Goal: Information Seeking & Learning: Learn about a topic

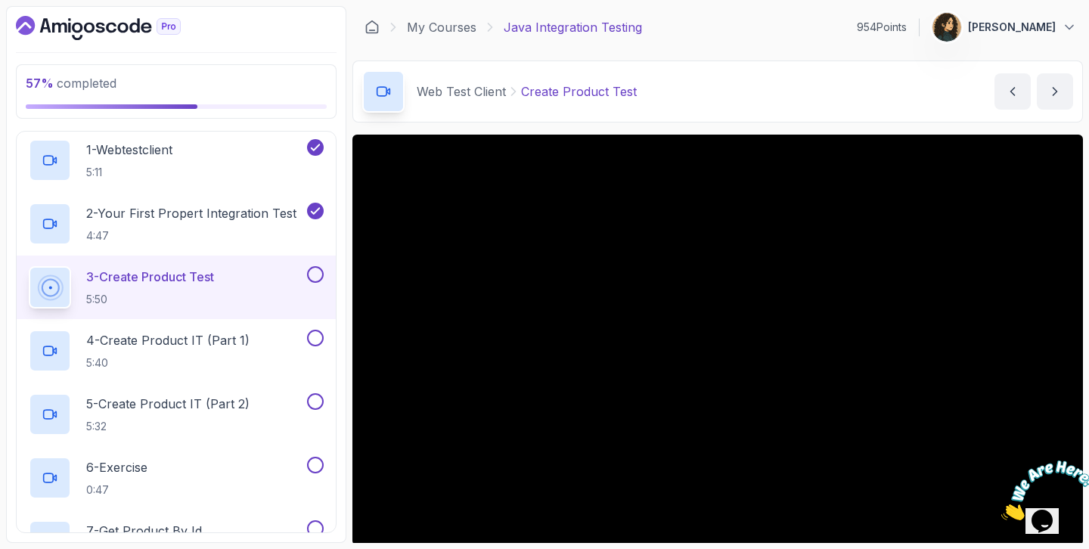
scroll to position [45, 0]
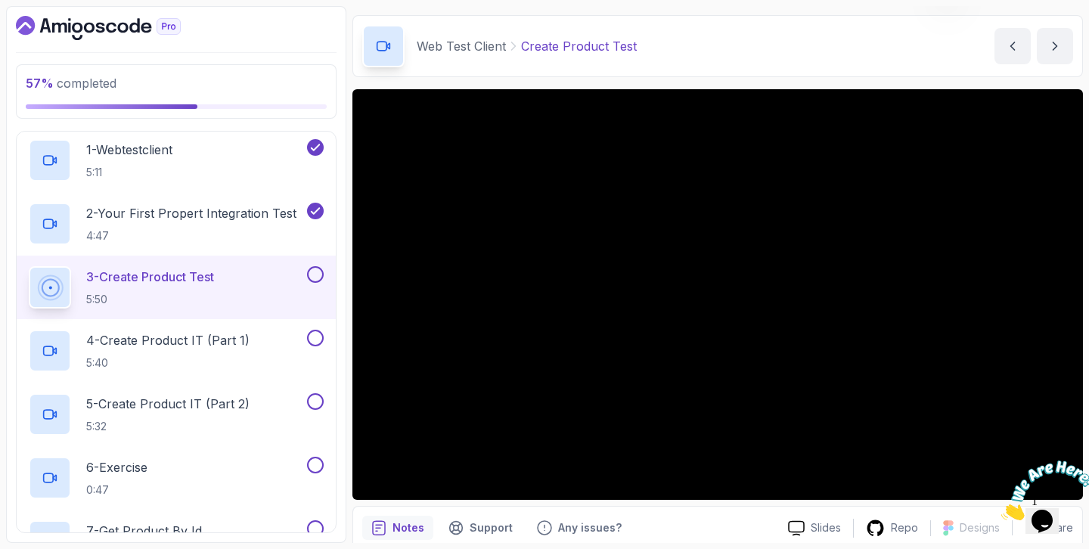
click at [1051, 510] on img at bounding box center [1048, 491] width 94 height 60
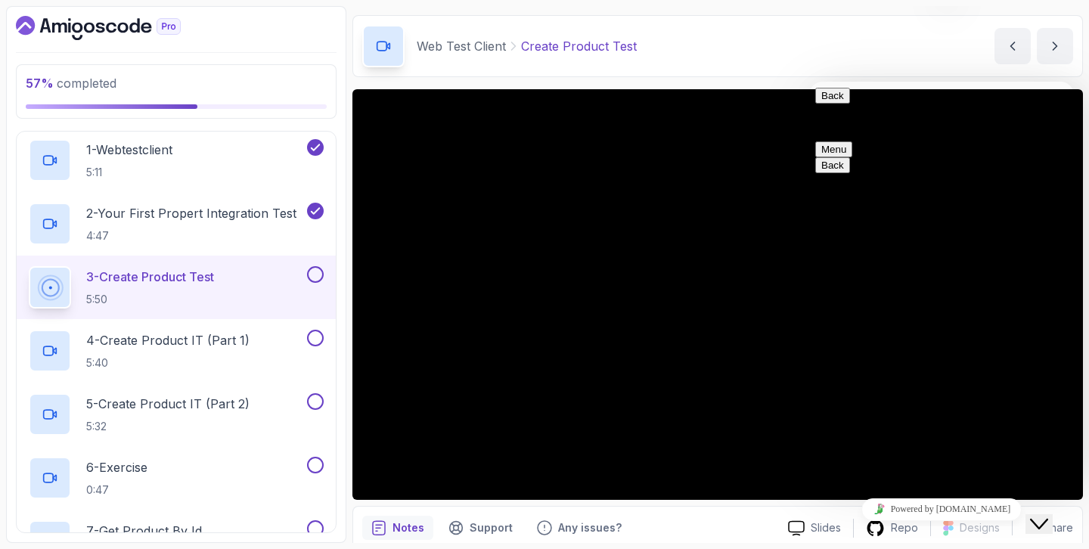
click at [1045, 515] on icon "Close Chat This icon closes the chat window." at bounding box center [1039, 524] width 18 height 18
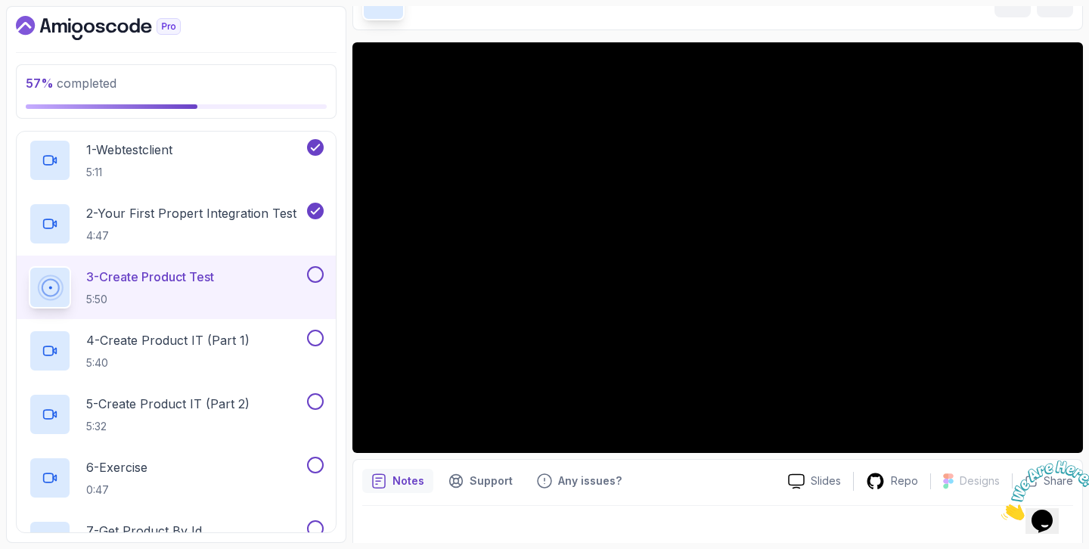
scroll to position [0, 0]
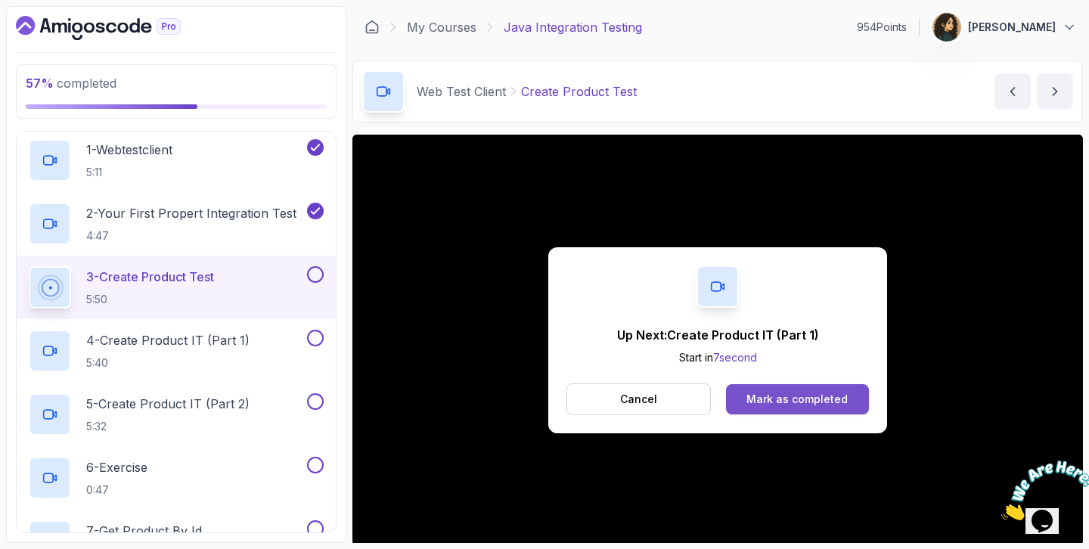
click at [788, 399] on div "Mark as completed" at bounding box center [797, 399] width 101 height 15
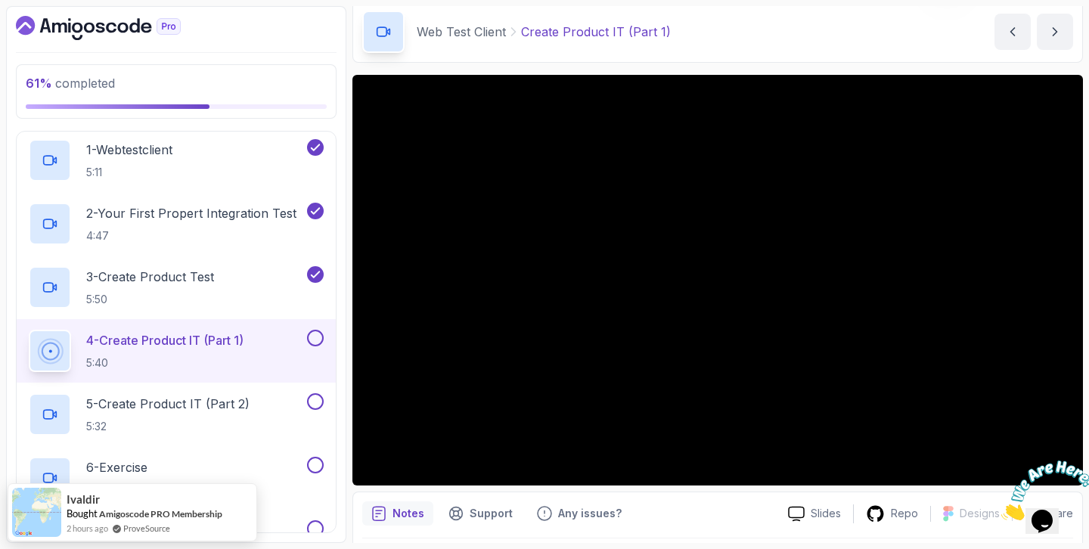
scroll to position [85, 0]
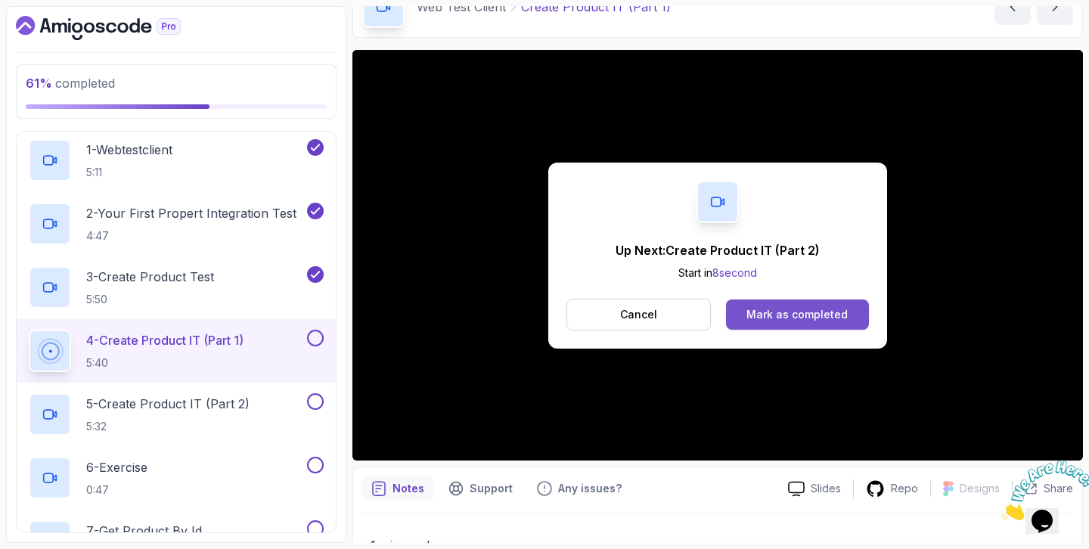
click at [778, 325] on button "Mark as completed" at bounding box center [797, 315] width 143 height 30
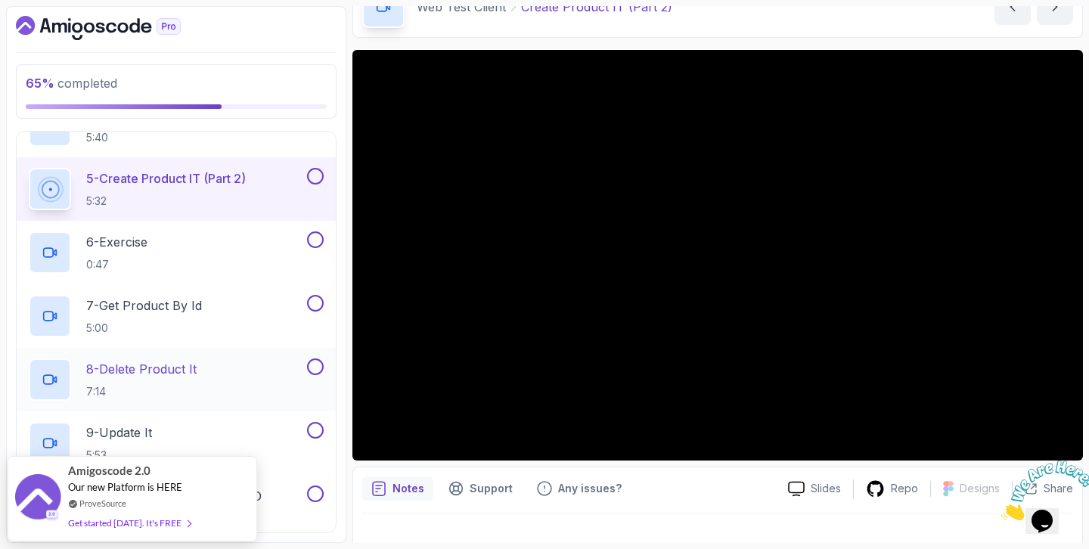
scroll to position [436, 0]
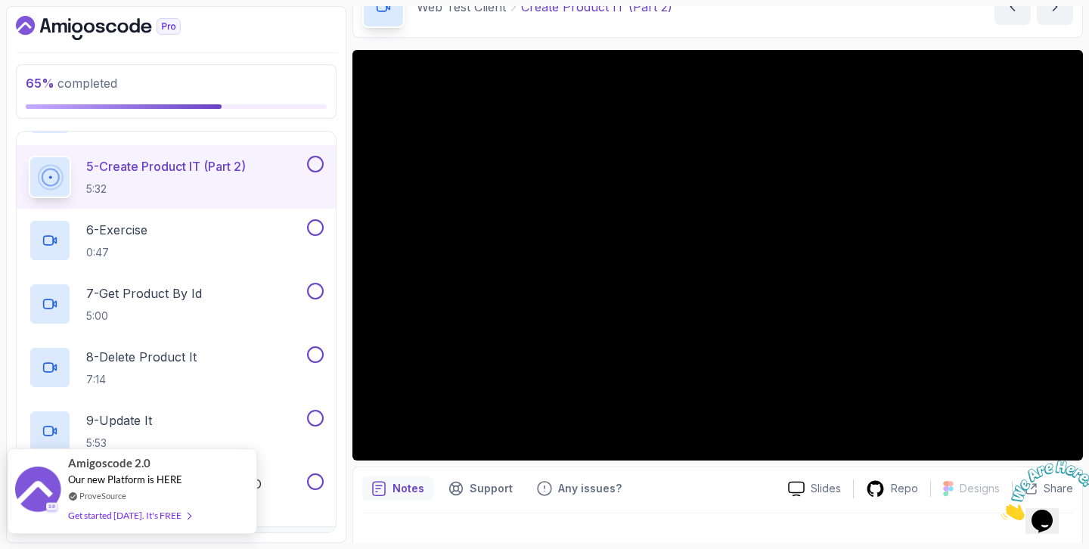
click at [116, 511] on div "Get started [DATE]. It's FREE" at bounding box center [129, 515] width 123 height 17
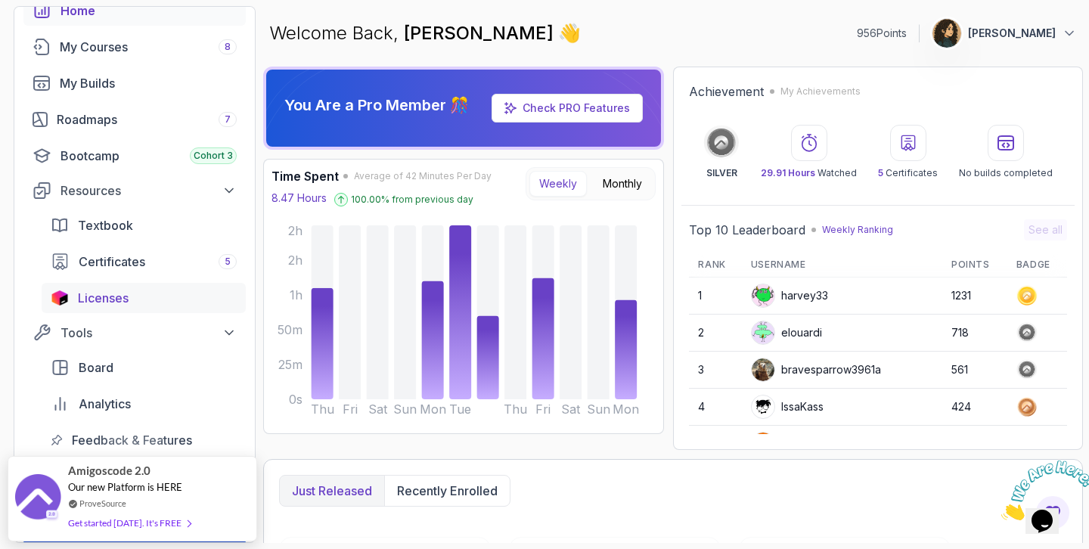
scroll to position [106, 0]
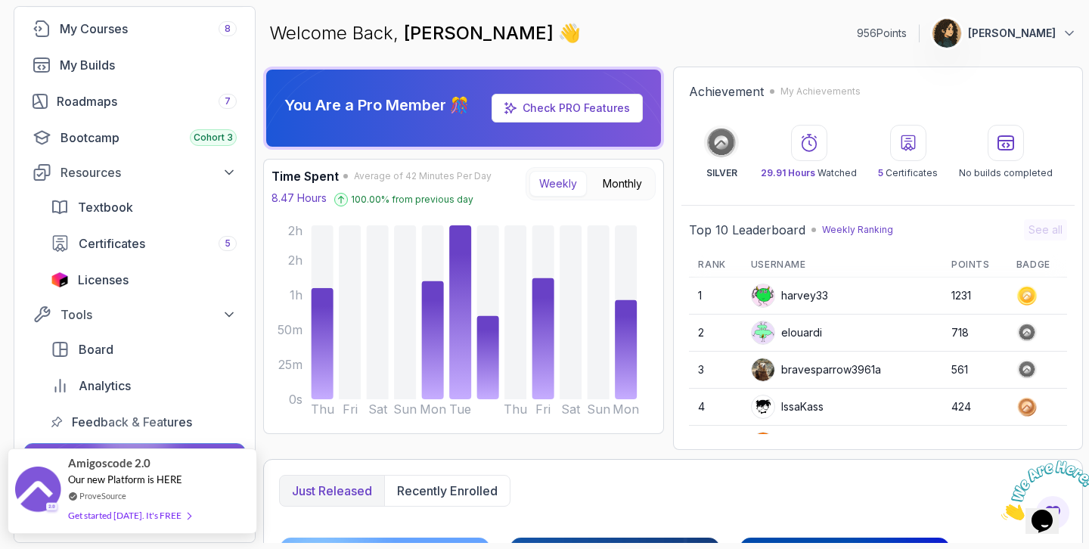
click at [133, 519] on div "Get started [DATE]. It's FREE" at bounding box center [129, 515] width 123 height 17
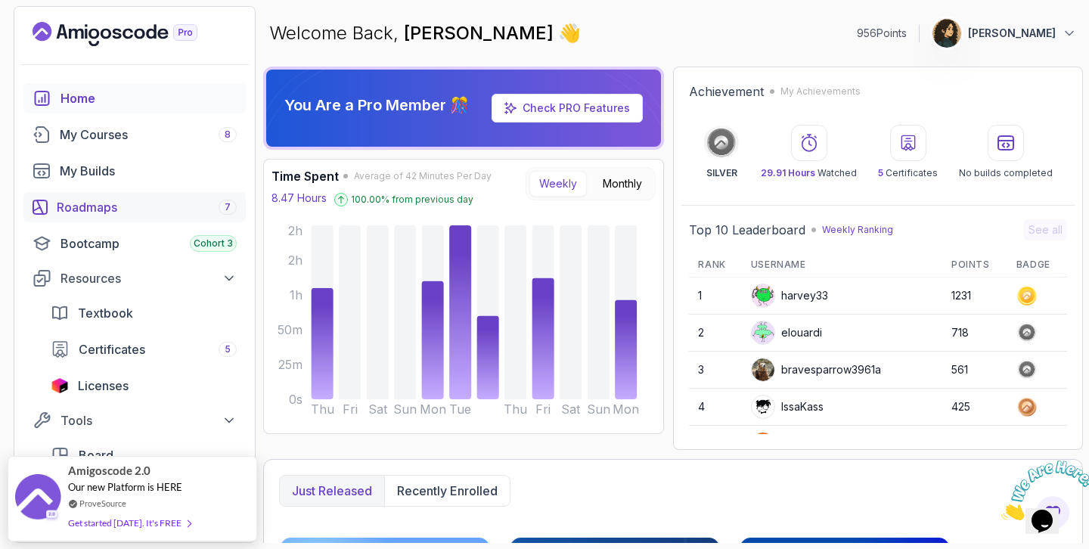
click at [112, 212] on div "Roadmaps 7" at bounding box center [147, 207] width 180 height 18
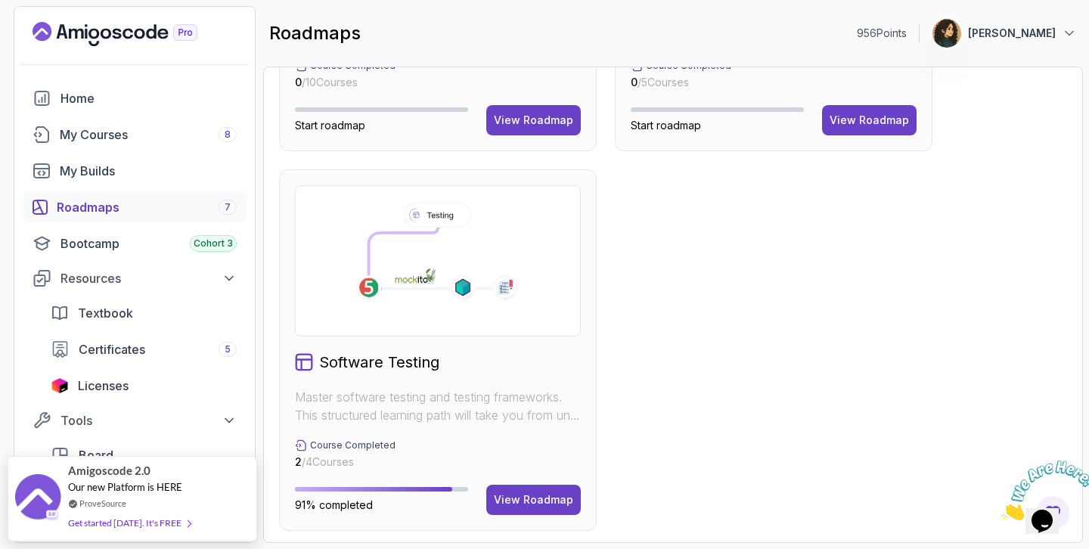
scroll to position [1056, 0]
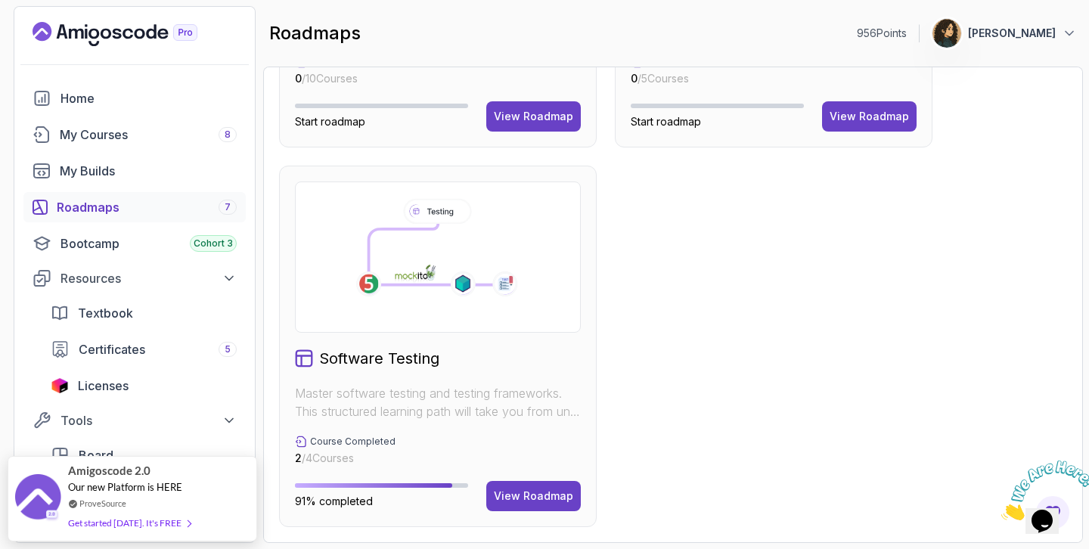
click at [383, 287] on icon at bounding box center [436, 251] width 189 height 114
click at [503, 483] on button "View Roadmap" at bounding box center [533, 496] width 95 height 30
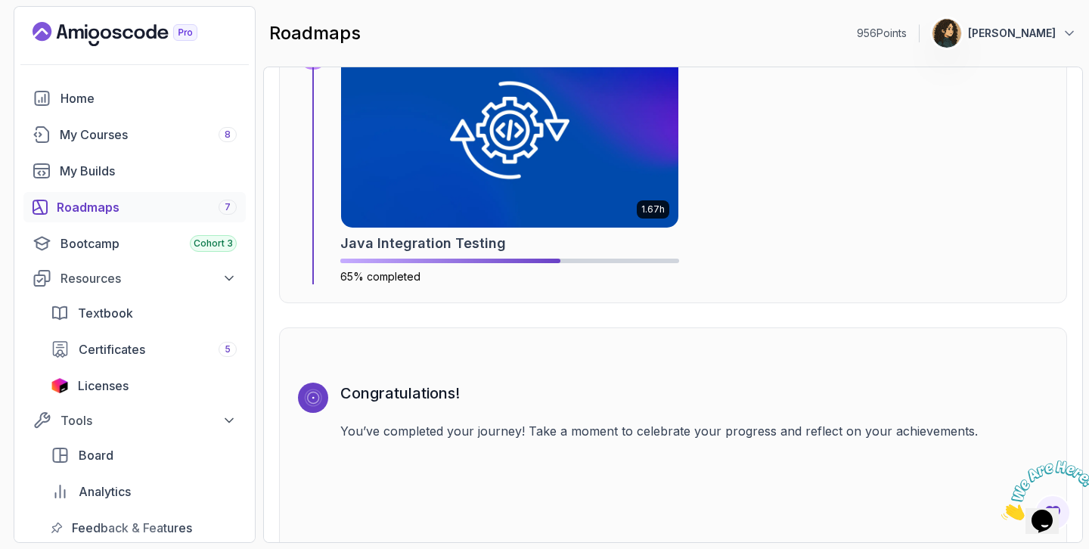
scroll to position [2570, 0]
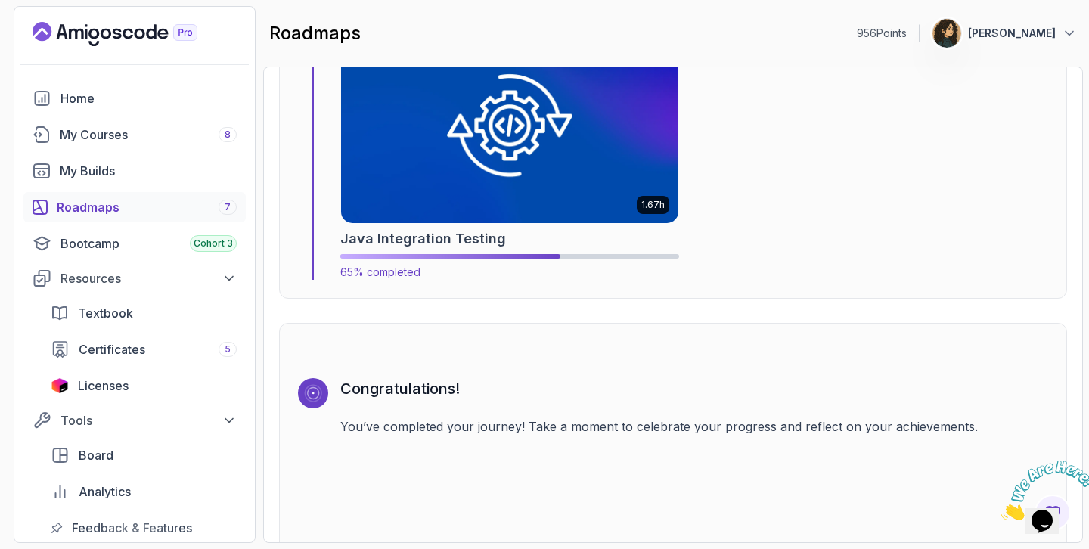
click at [592, 167] on img at bounding box center [510, 129] width 354 height 197
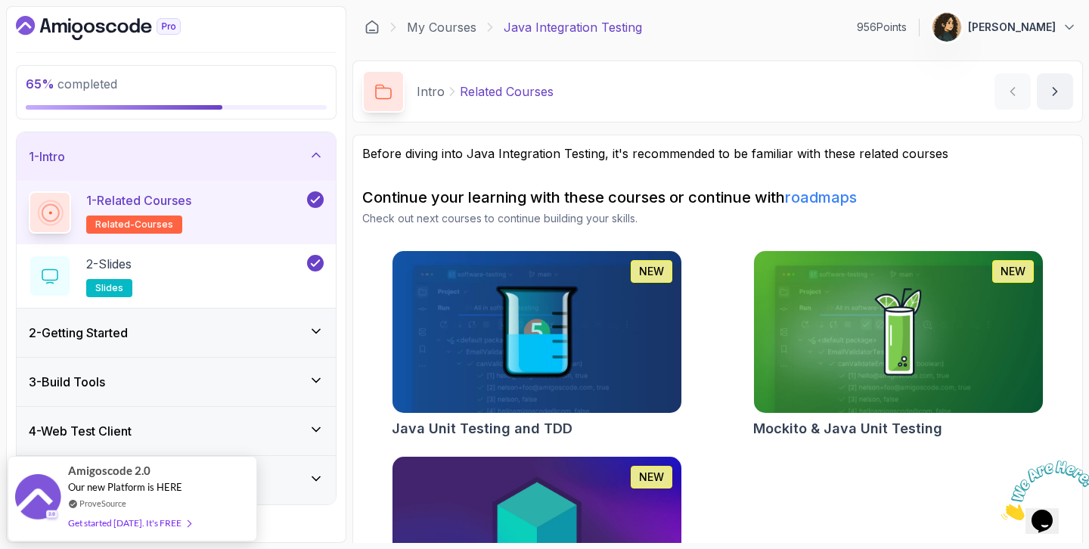
click at [306, 157] on div "1 - Intro" at bounding box center [176, 157] width 295 height 18
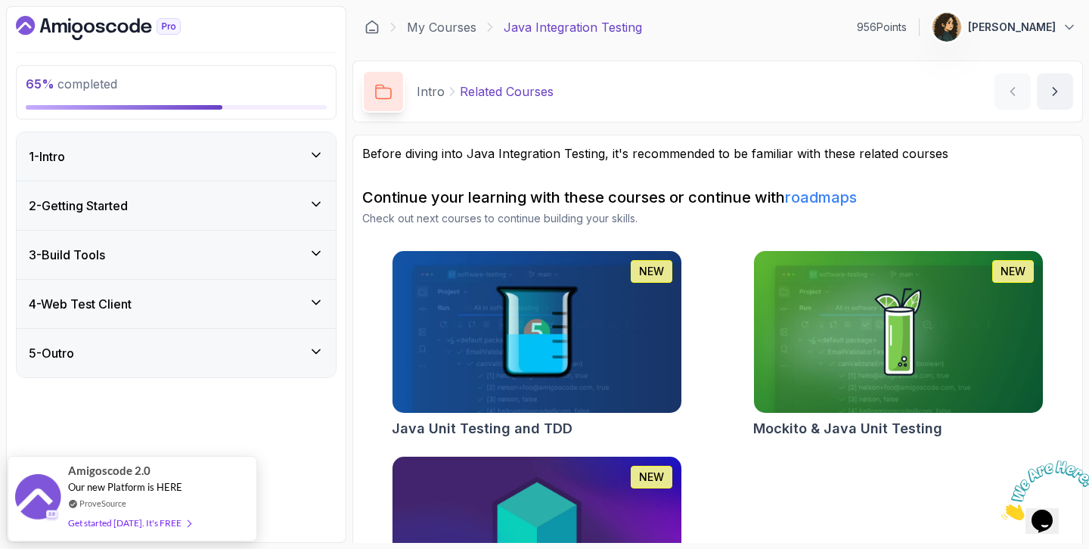
click at [203, 305] on div "4 - Web Test Client" at bounding box center [176, 304] width 295 height 18
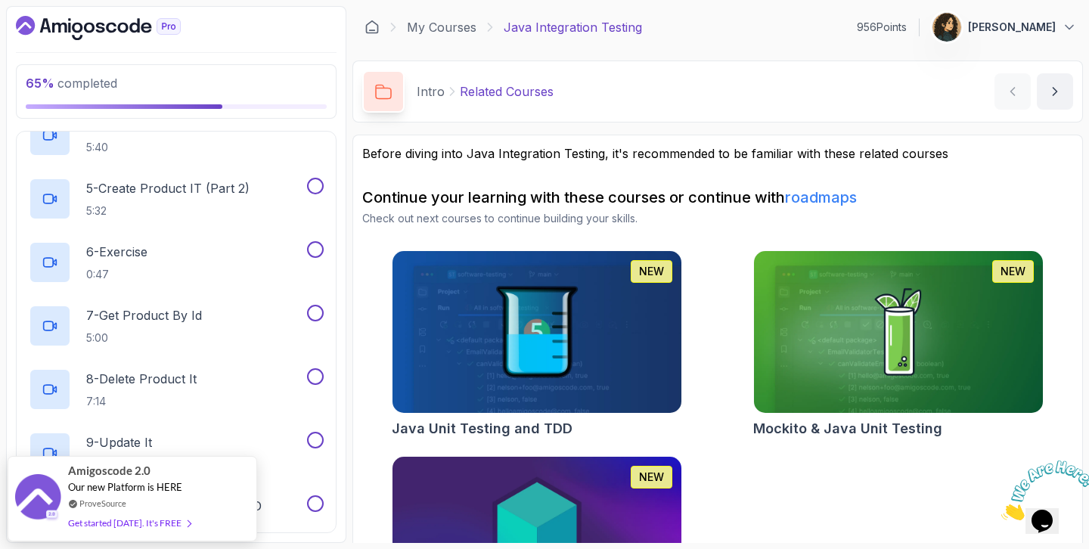
scroll to position [408, 0]
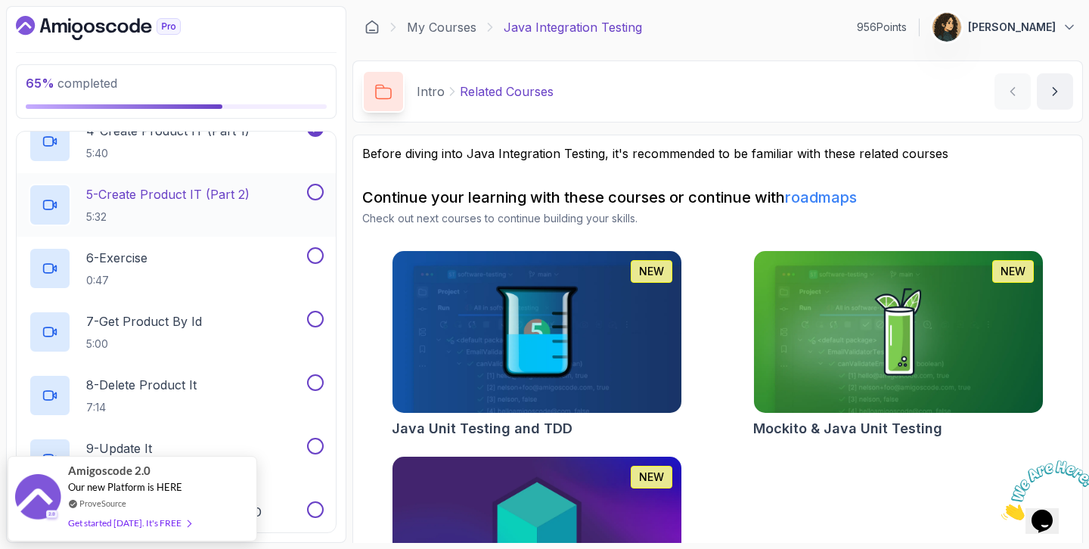
click at [268, 191] on div "5 - Create Product IT (Part 2) 5:32" at bounding box center [166, 205] width 275 height 42
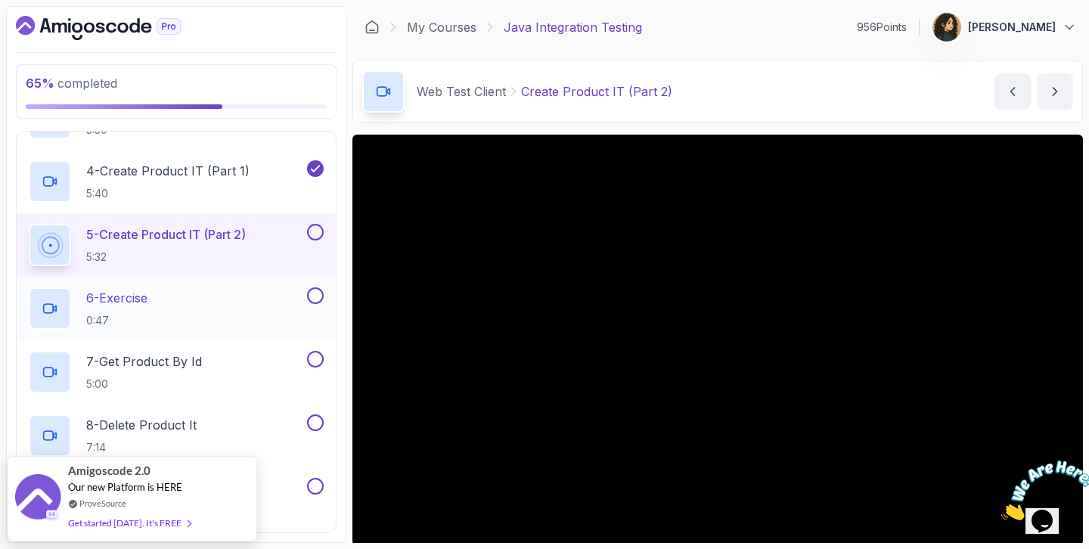
scroll to position [367, 0]
click at [312, 232] on button at bounding box center [315, 233] width 17 height 17
click at [237, 321] on div "6 - Exercise 0:47" at bounding box center [166, 310] width 275 height 42
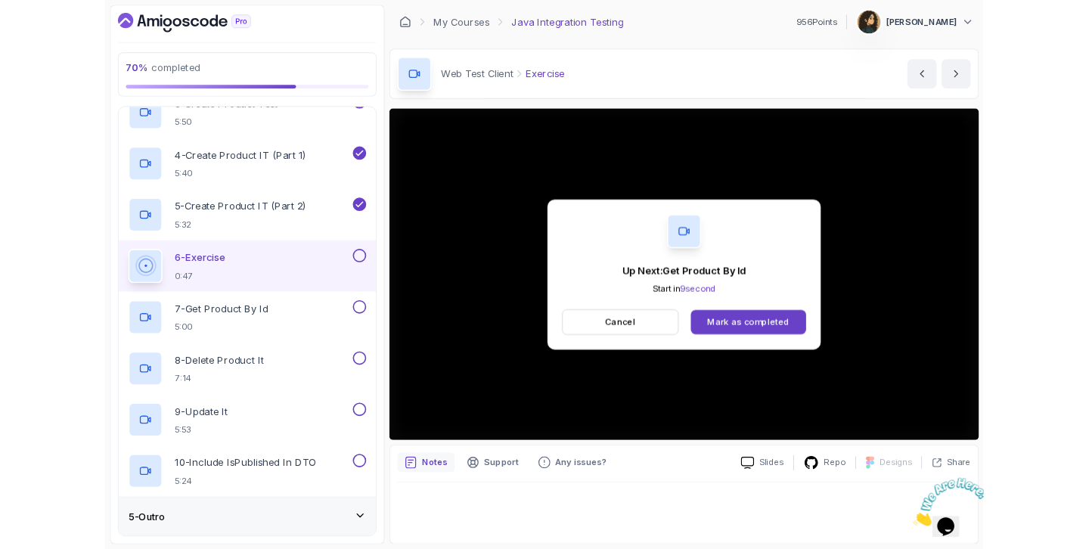
scroll to position [367, 0]
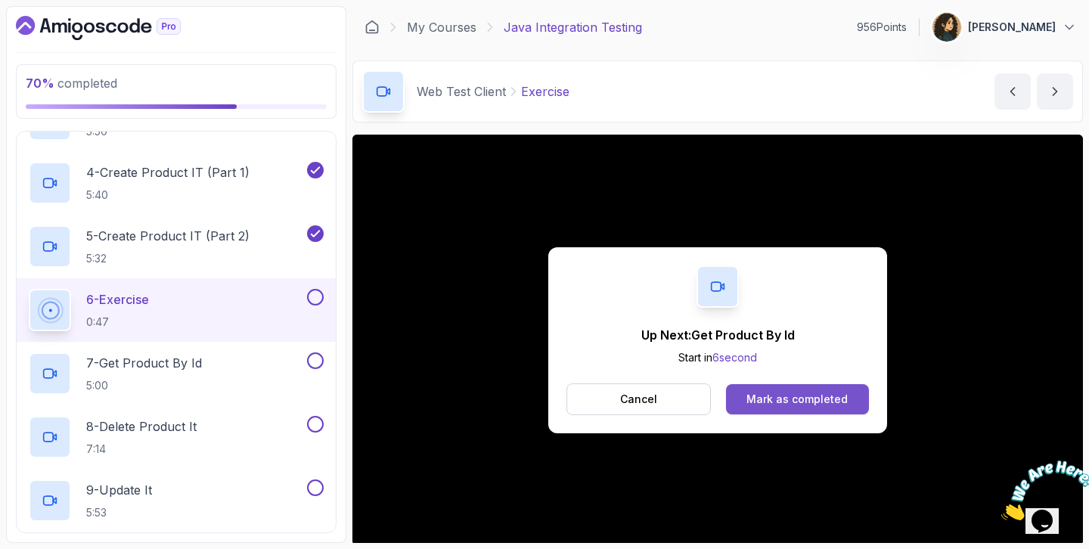
click at [806, 398] on div "Mark as completed" at bounding box center [797, 399] width 101 height 15
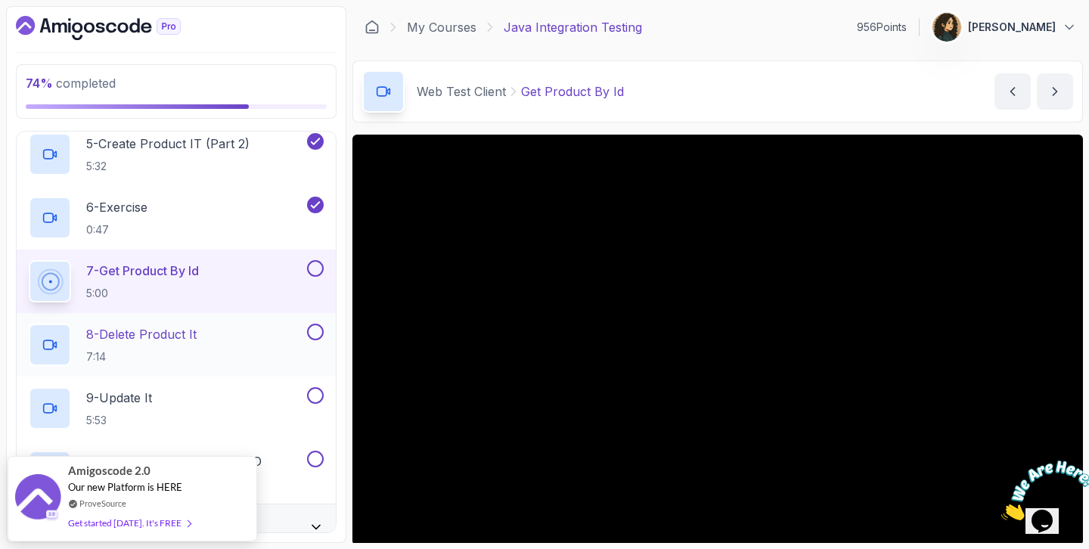
scroll to position [480, 0]
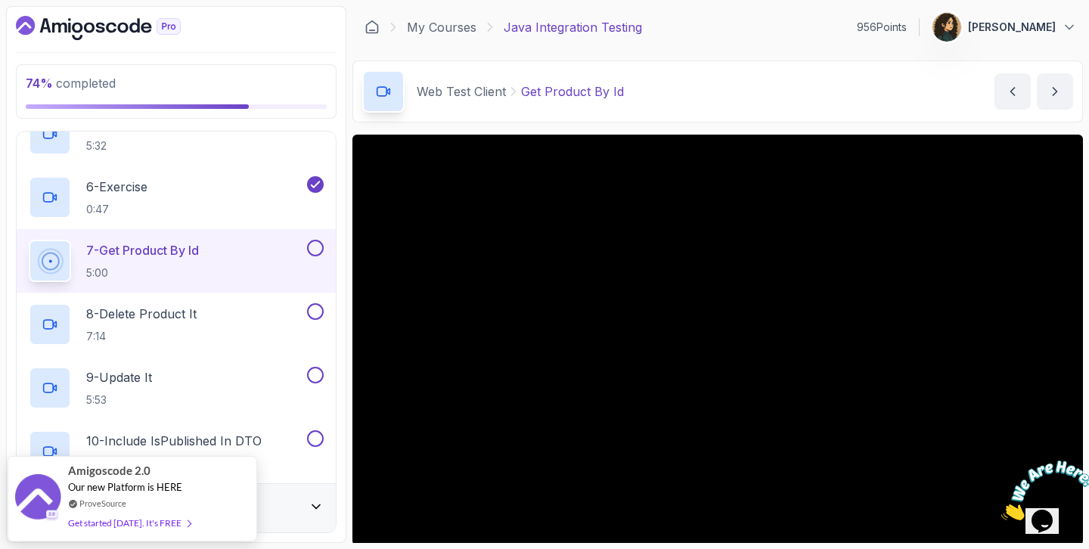
click at [765, 54] on main "My Courses Java Integration Testing 956 Points [PERSON_NAME] 5 - Web Test Clien…" at bounding box center [717, 274] width 731 height 537
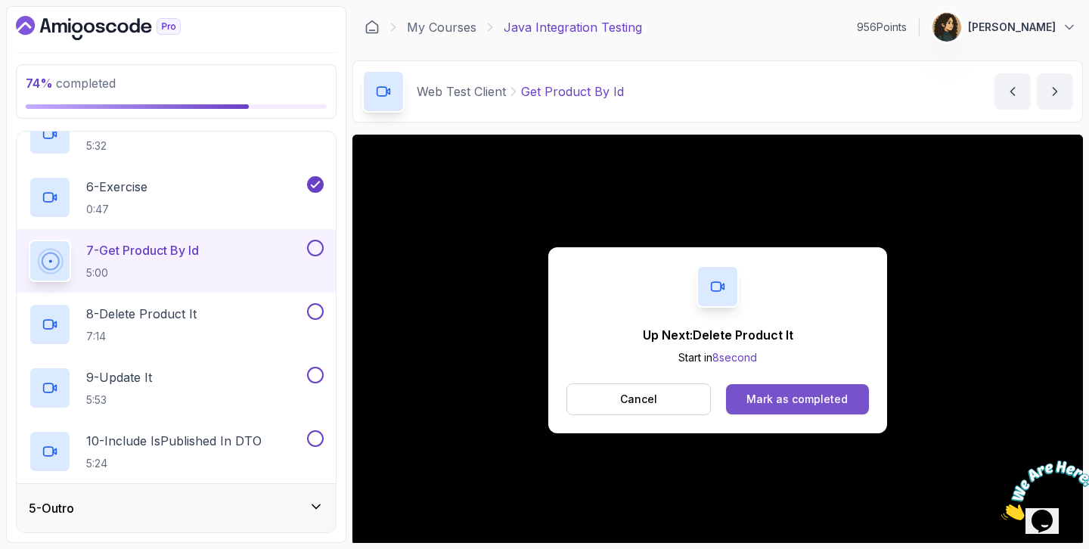
click at [824, 396] on div "Mark as completed" at bounding box center [797, 399] width 101 height 15
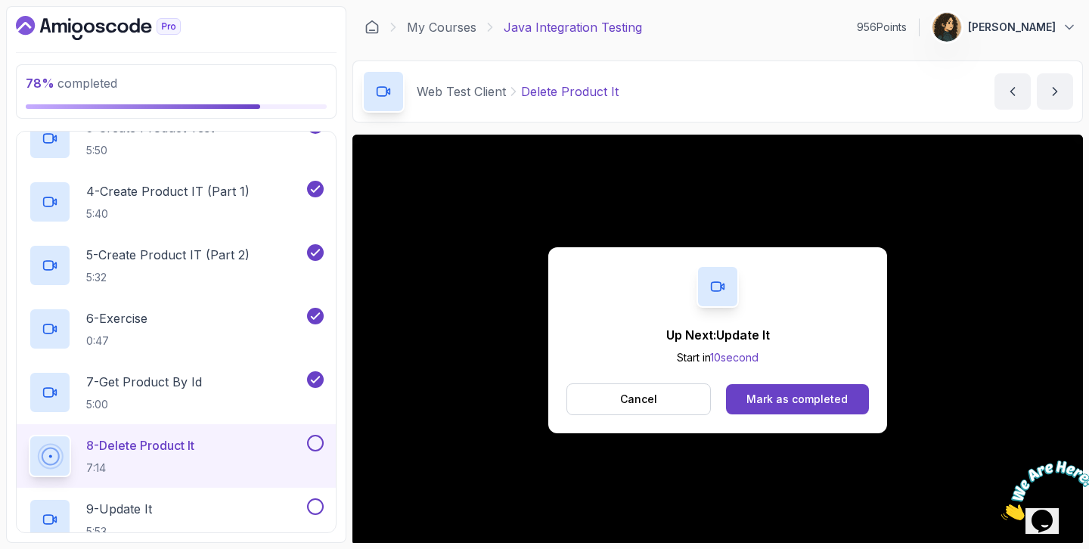
scroll to position [480, 0]
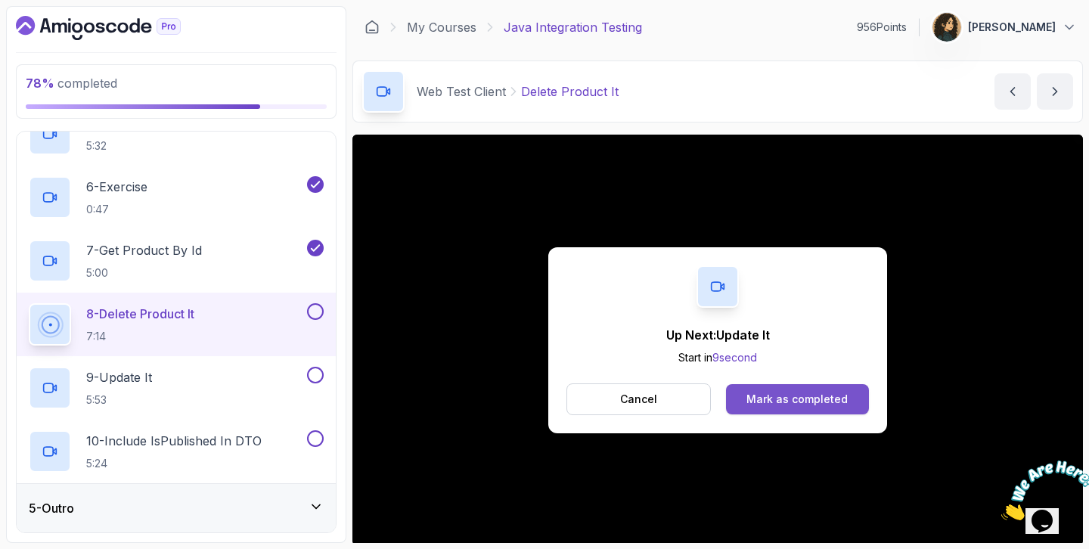
click at [761, 401] on div "Mark as completed" at bounding box center [797, 399] width 101 height 15
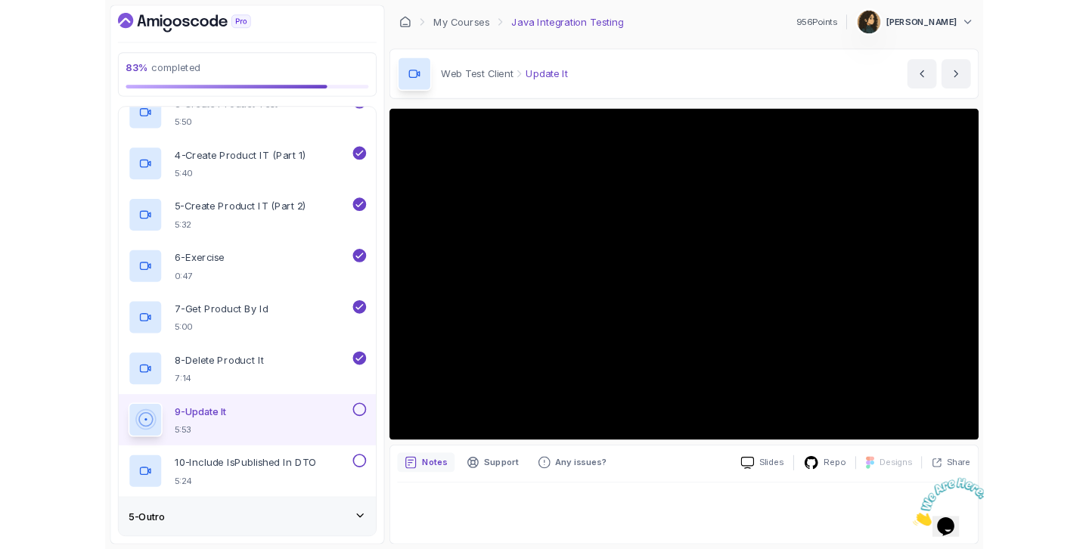
scroll to position [480, 0]
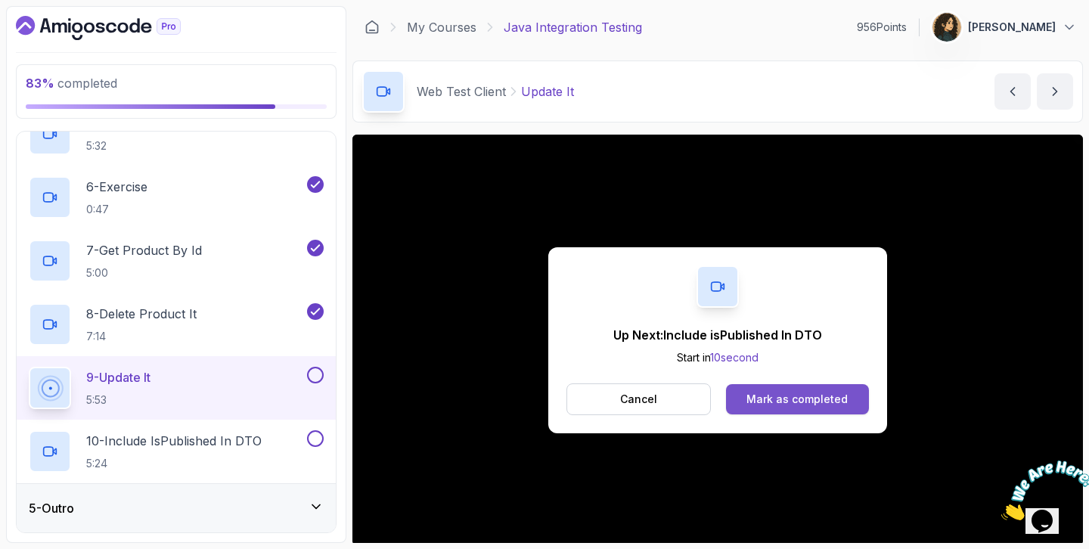
click at [803, 407] on button "Mark as completed" at bounding box center [797, 399] width 143 height 30
